Goal: Check status: Check status

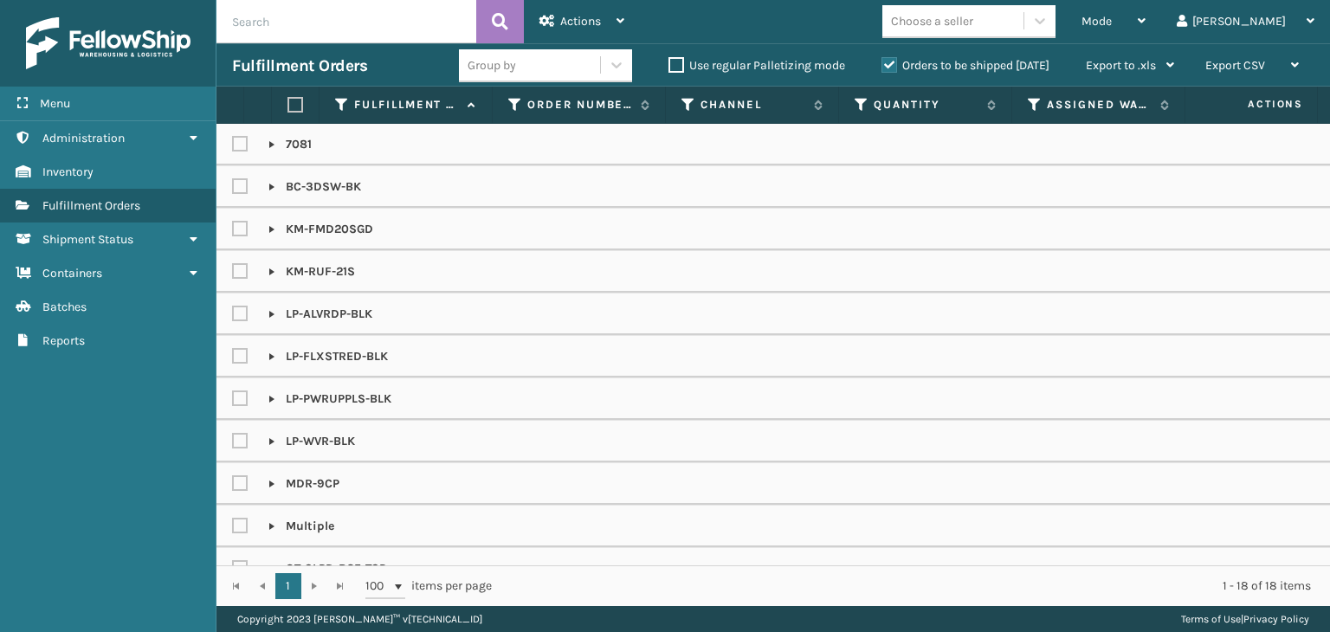
click at [352, 36] on input "text" at bounding box center [347, 21] width 260 height 43
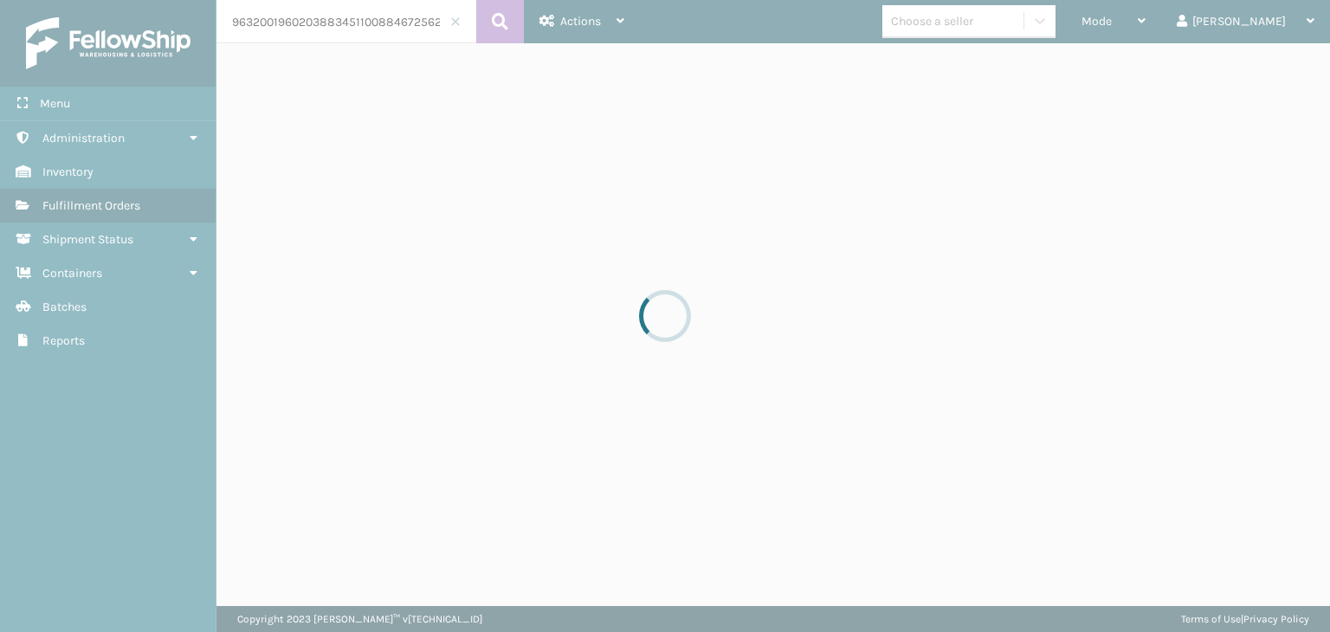
scroll to position [0, 21]
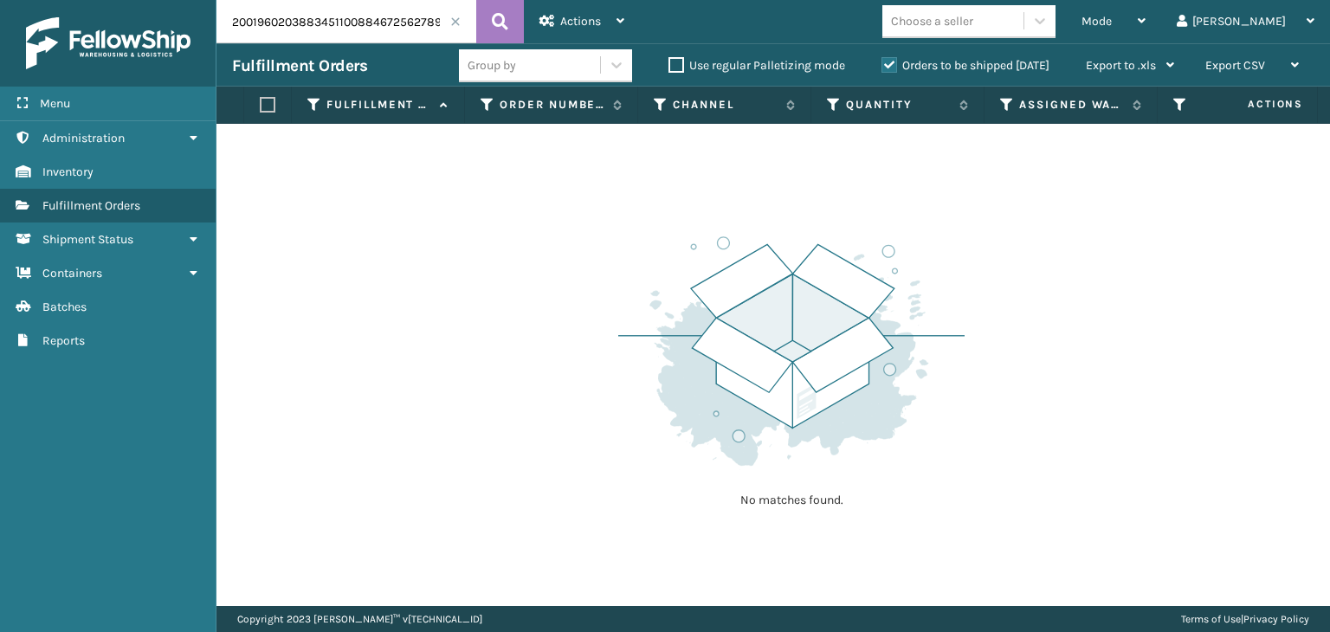
drag, startPoint x: 354, startPoint y: 19, endPoint x: 0, endPoint y: 68, distance: 357.6
click at [0, 0] on div "Menu Administration Inventory Fulfillment Orders Shipment Status Containers Bat…" at bounding box center [665, 0] width 1330 height 0
type input "884672562789"
click at [1146, 10] on div "Mode" at bounding box center [1114, 21] width 64 height 43
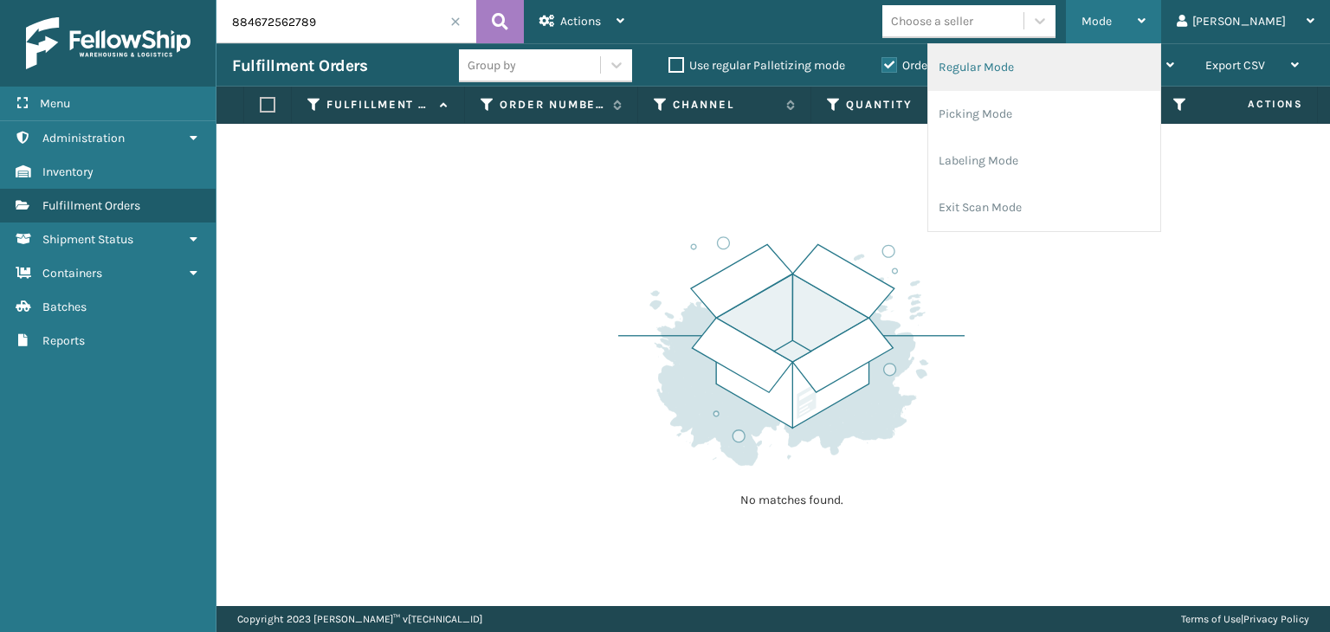
click at [1141, 60] on li "Regular Mode" at bounding box center [1044, 67] width 232 height 47
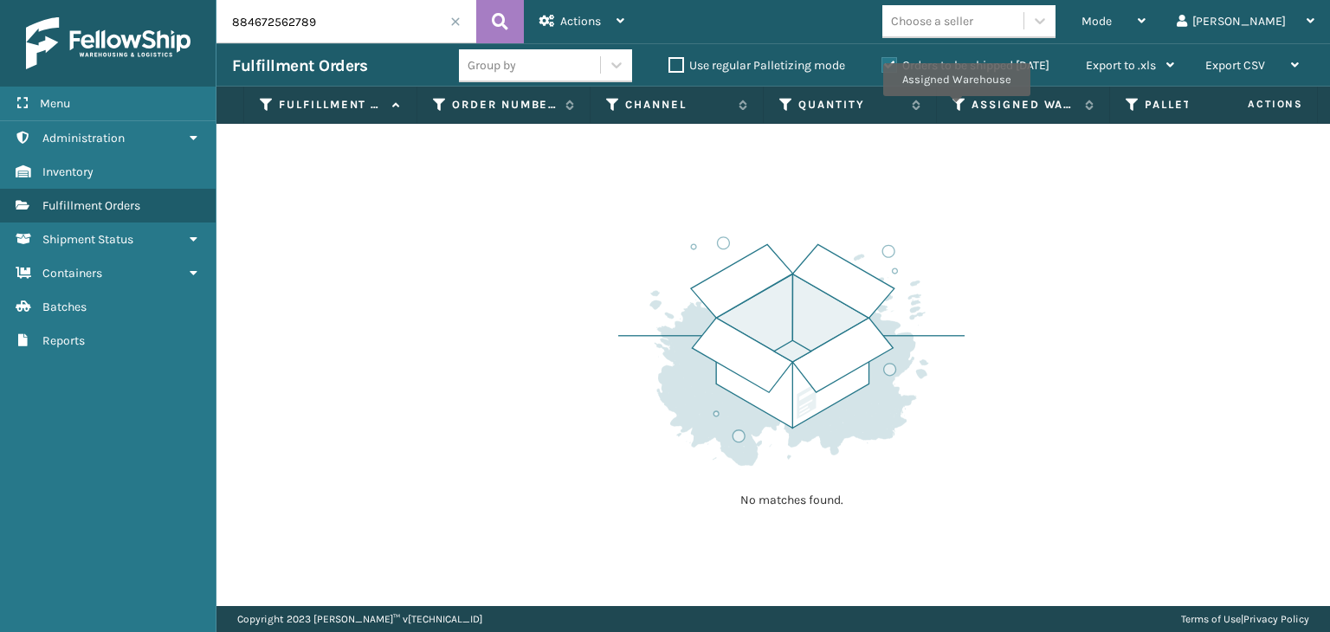
click at [949, 61] on label "Orders to be shipped [DATE]" at bounding box center [966, 65] width 168 height 15
click at [882, 61] on input "Orders to be shipped [DATE]" at bounding box center [882, 60] width 1 height 11
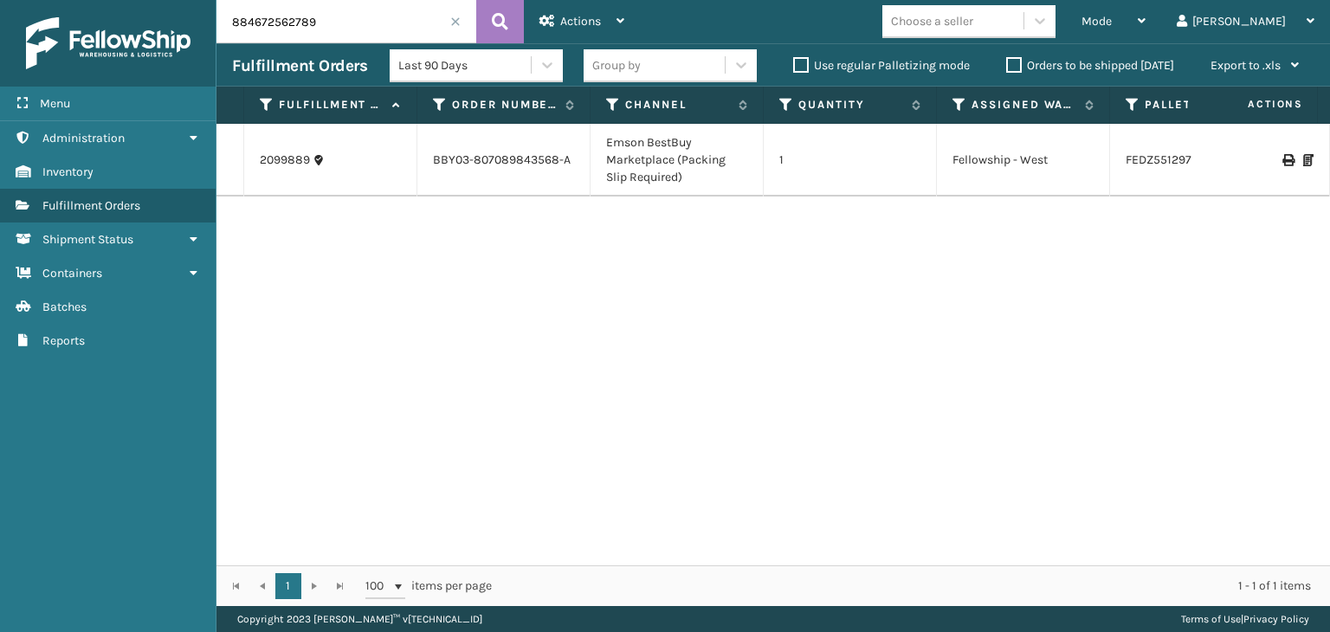
click at [1303, 154] on icon at bounding box center [1308, 160] width 10 height 12
